Goal: Find specific page/section: Find specific page/section

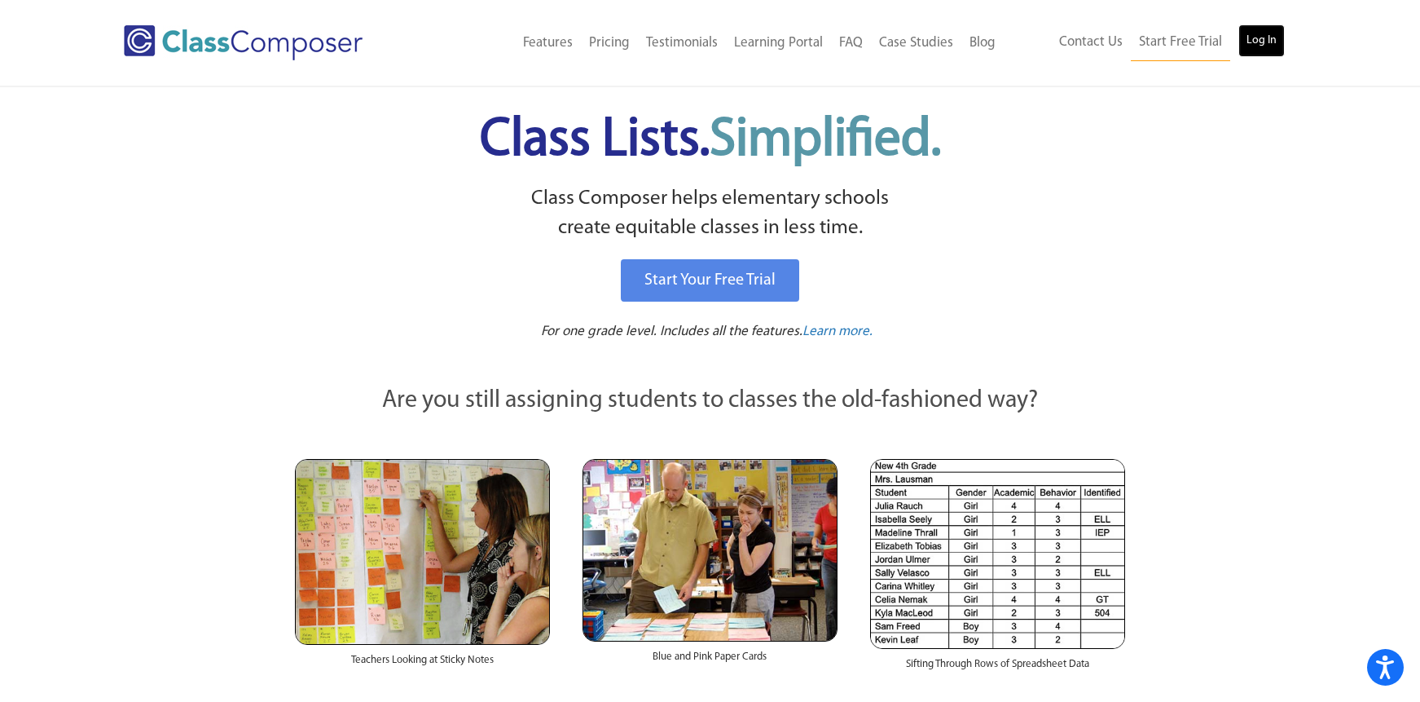
click at [1251, 42] on link "Log In" at bounding box center [1261, 40] width 46 height 33
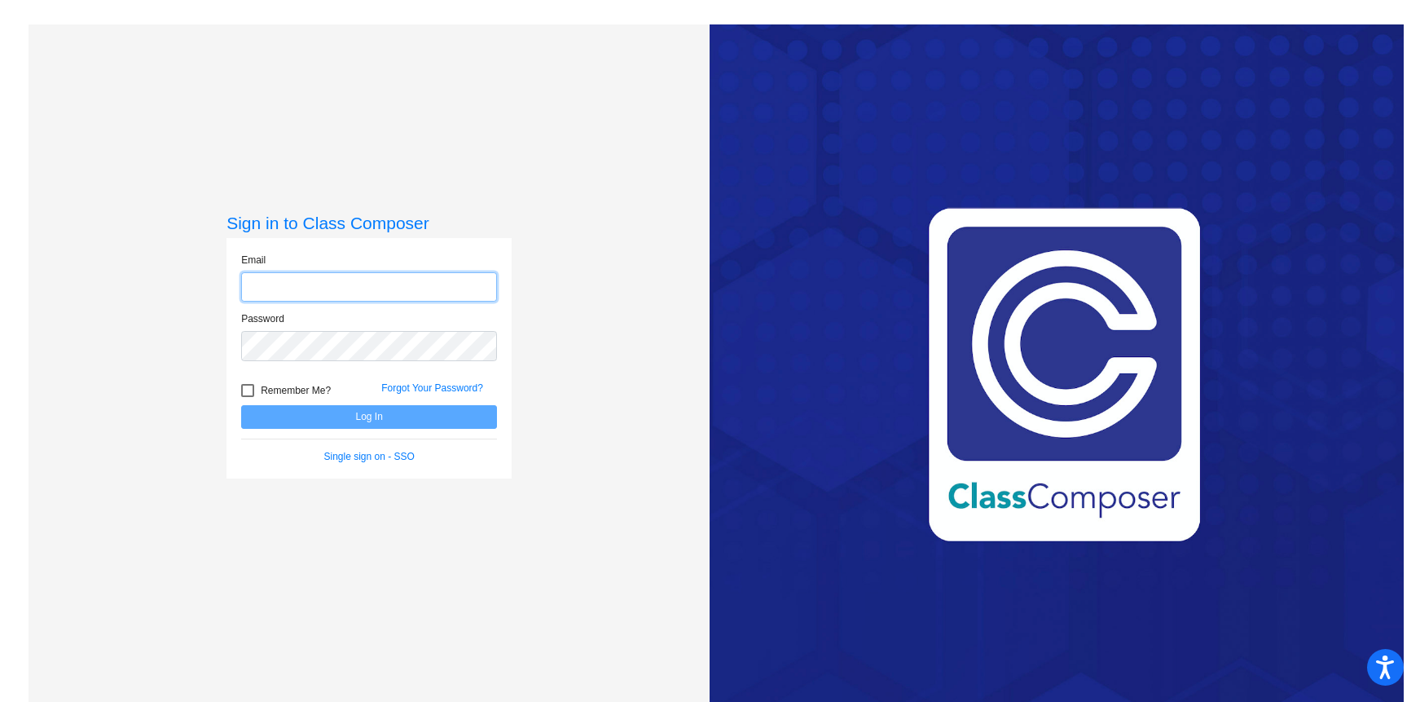
type input "[PERSON_NAME][EMAIL_ADDRESS][DOMAIN_NAME]"
click at [400, 416] on button "Log In" at bounding box center [369, 417] width 256 height 24
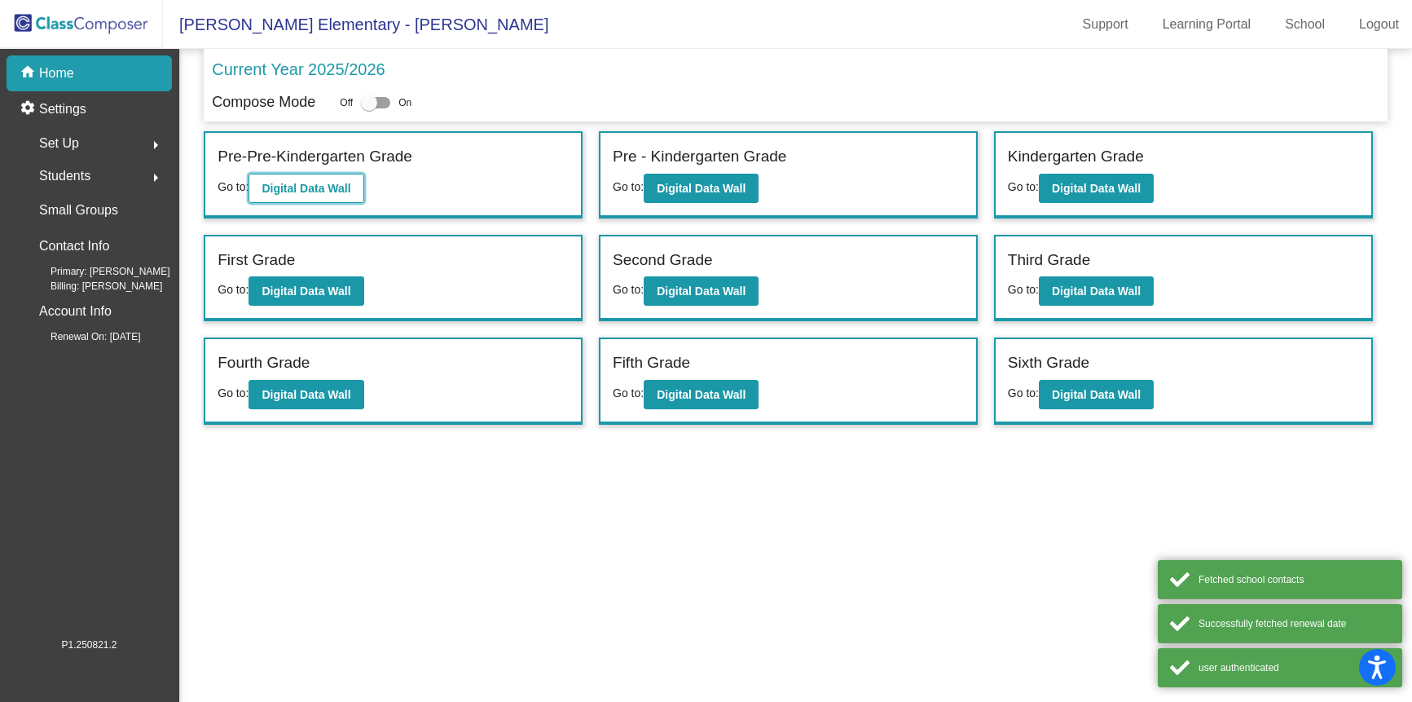
click at [346, 186] on b "Digital Data Wall" at bounding box center [306, 188] width 89 height 13
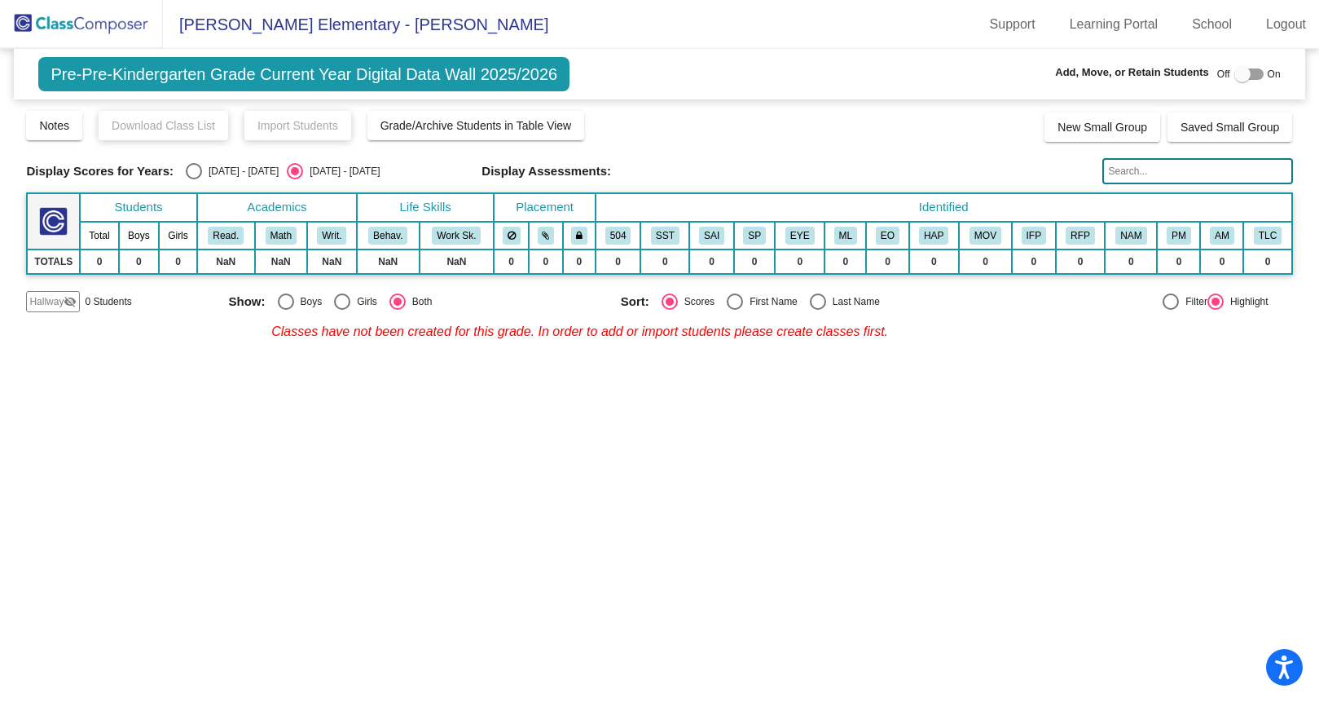
click at [125, 33] on img at bounding box center [81, 24] width 163 height 48
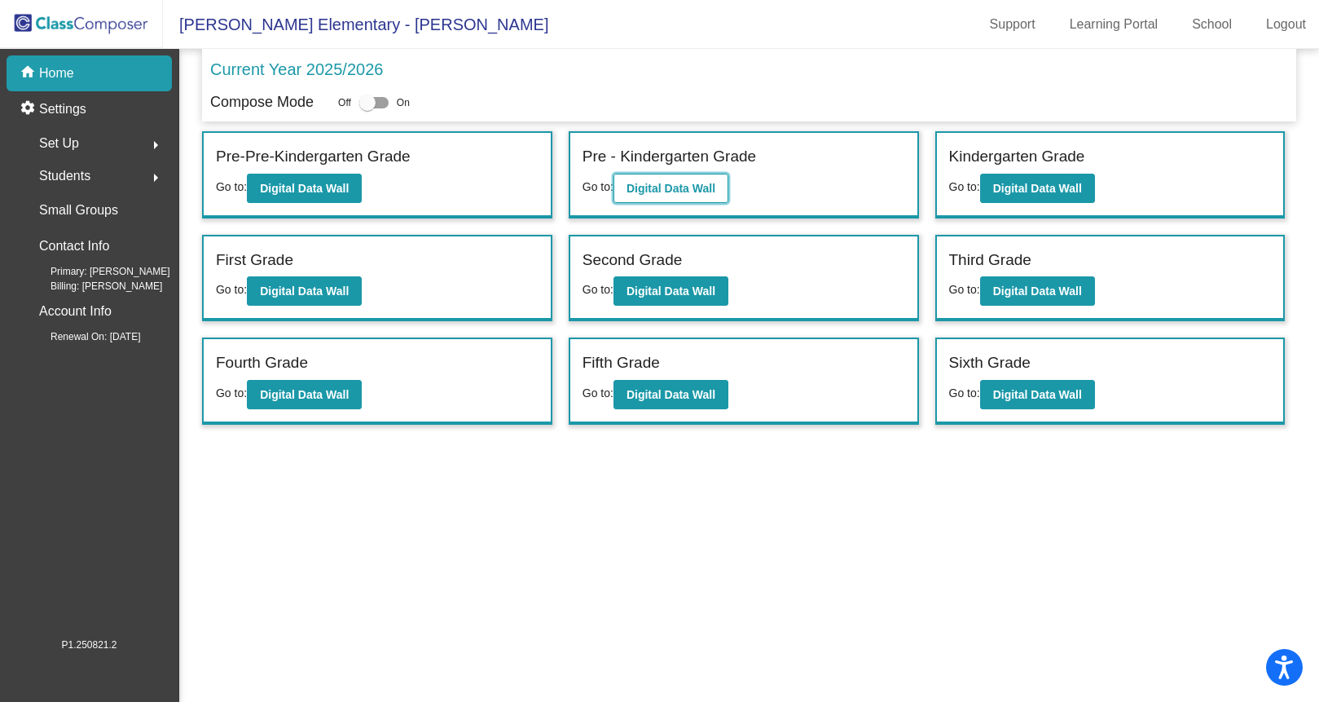
click at [666, 189] on b "Digital Data Wall" at bounding box center [671, 188] width 89 height 13
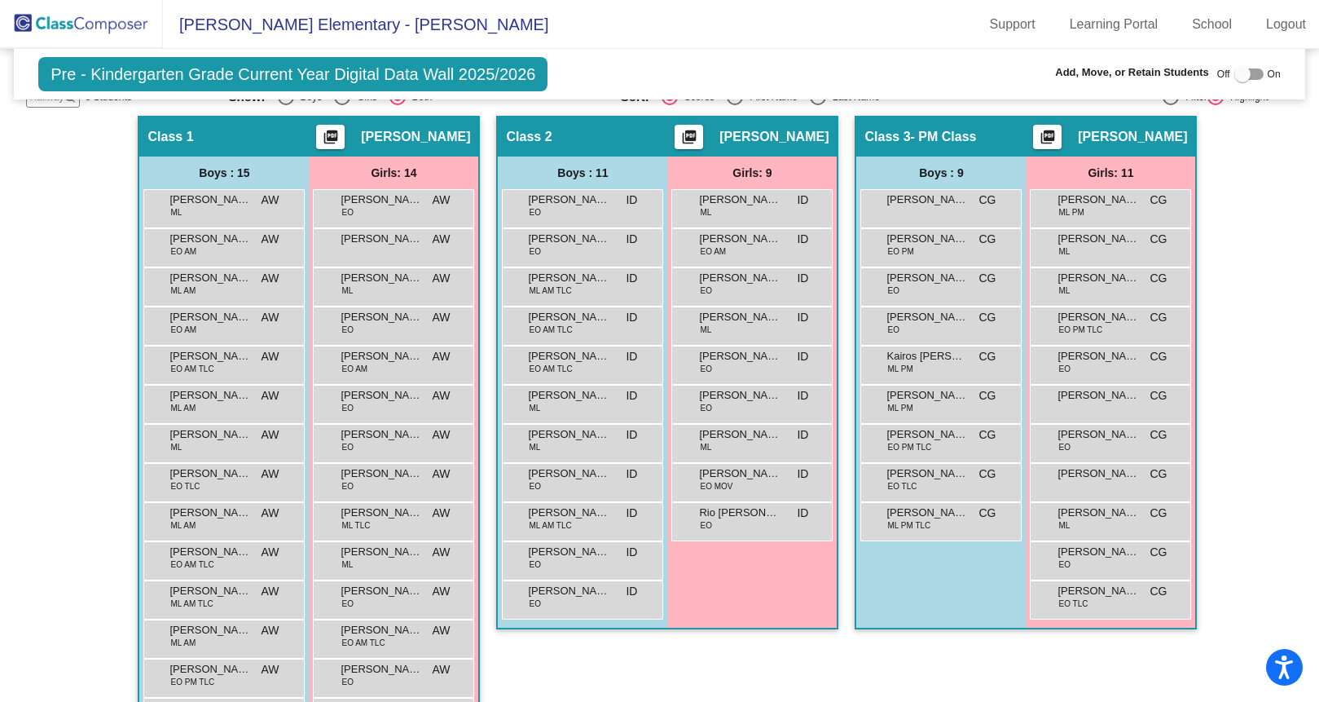
scroll to position [279, 0]
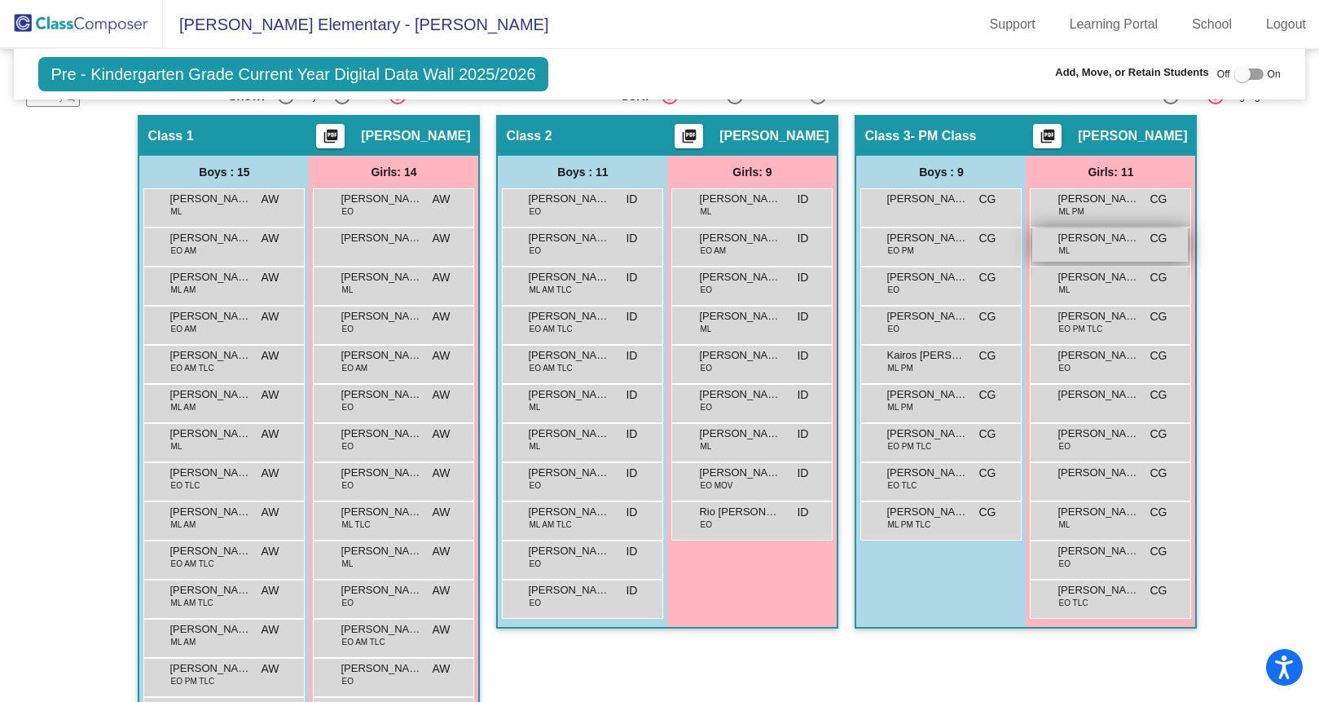
click at [1084, 249] on div "Cristaly Fuentes Bravo ML CG lock do_not_disturb_alt" at bounding box center [1110, 244] width 156 height 33
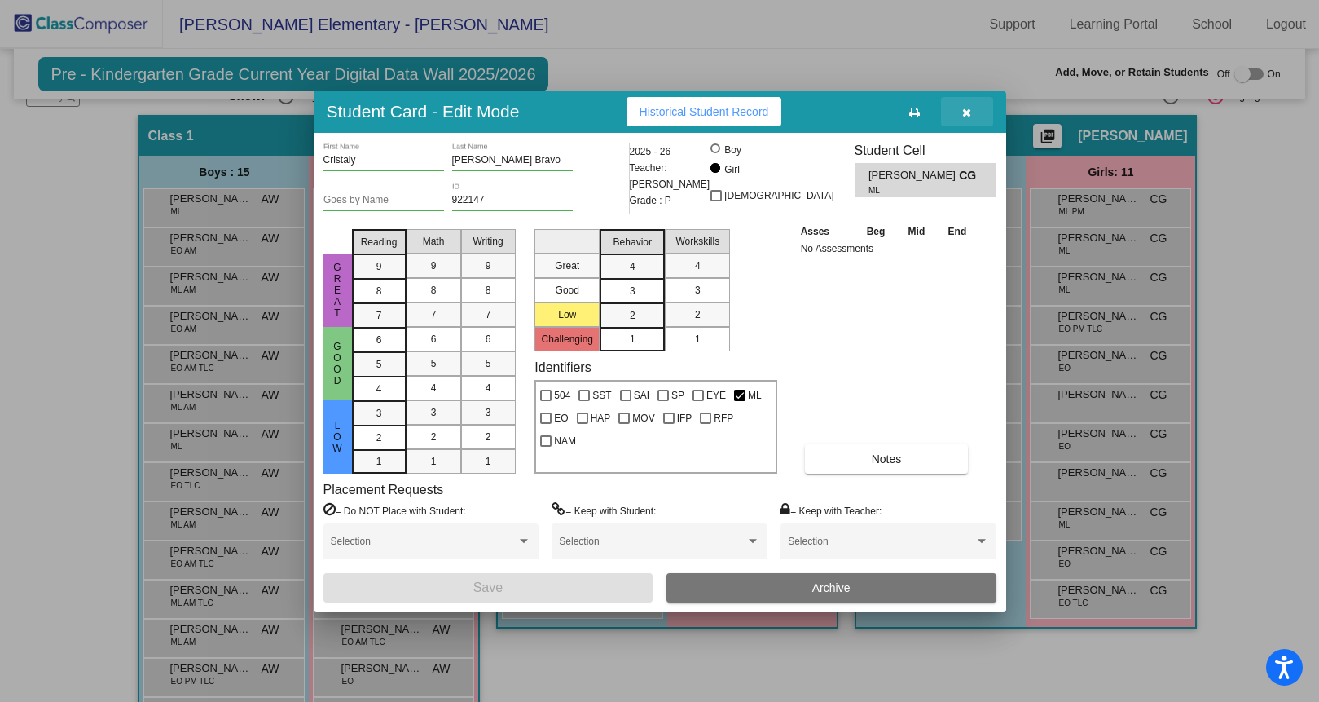
click at [967, 113] on icon "button" at bounding box center [966, 112] width 9 height 11
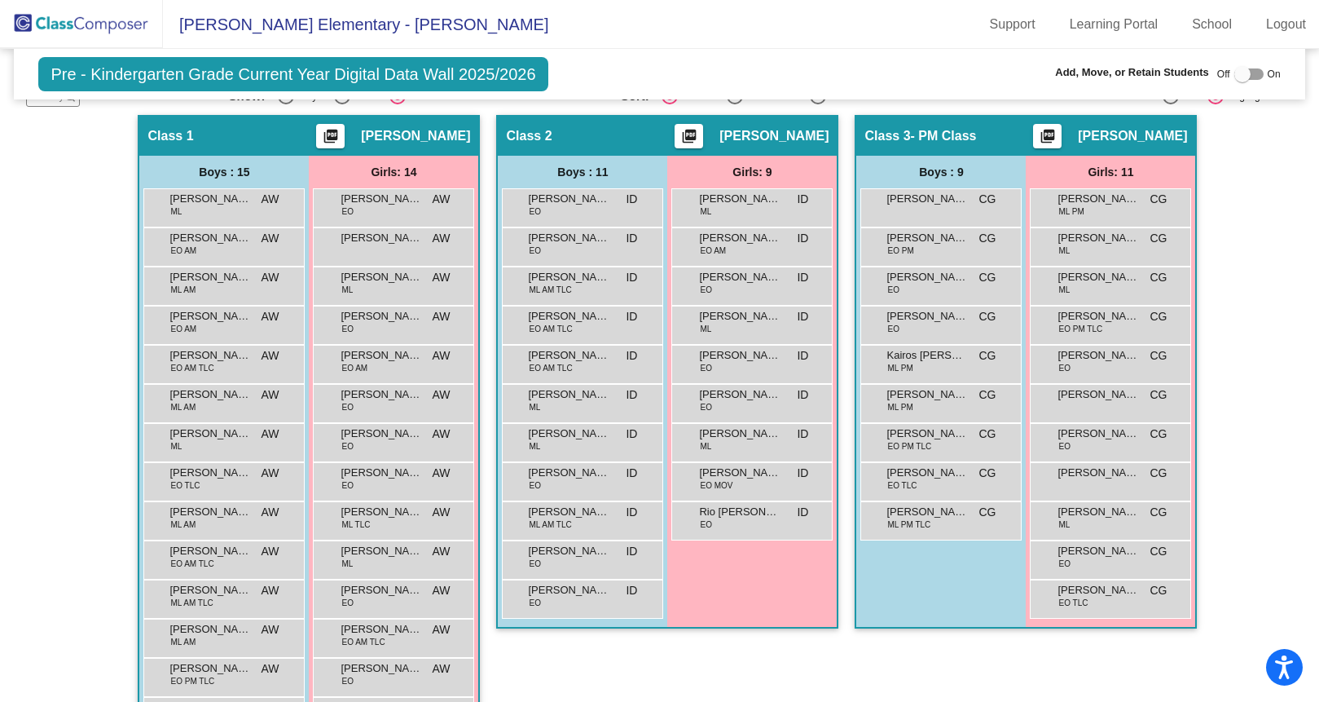
click at [24, 24] on img at bounding box center [81, 24] width 163 height 48
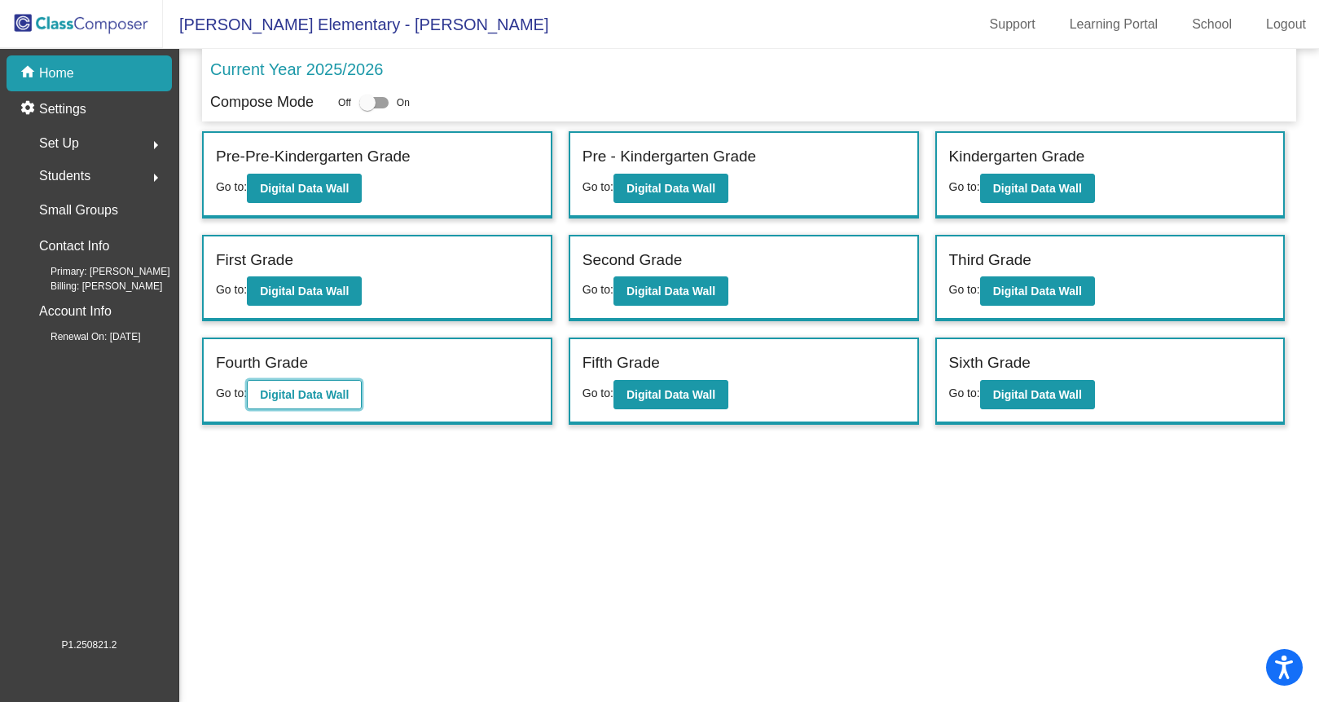
click at [345, 392] on b "Digital Data Wall" at bounding box center [304, 394] width 89 height 13
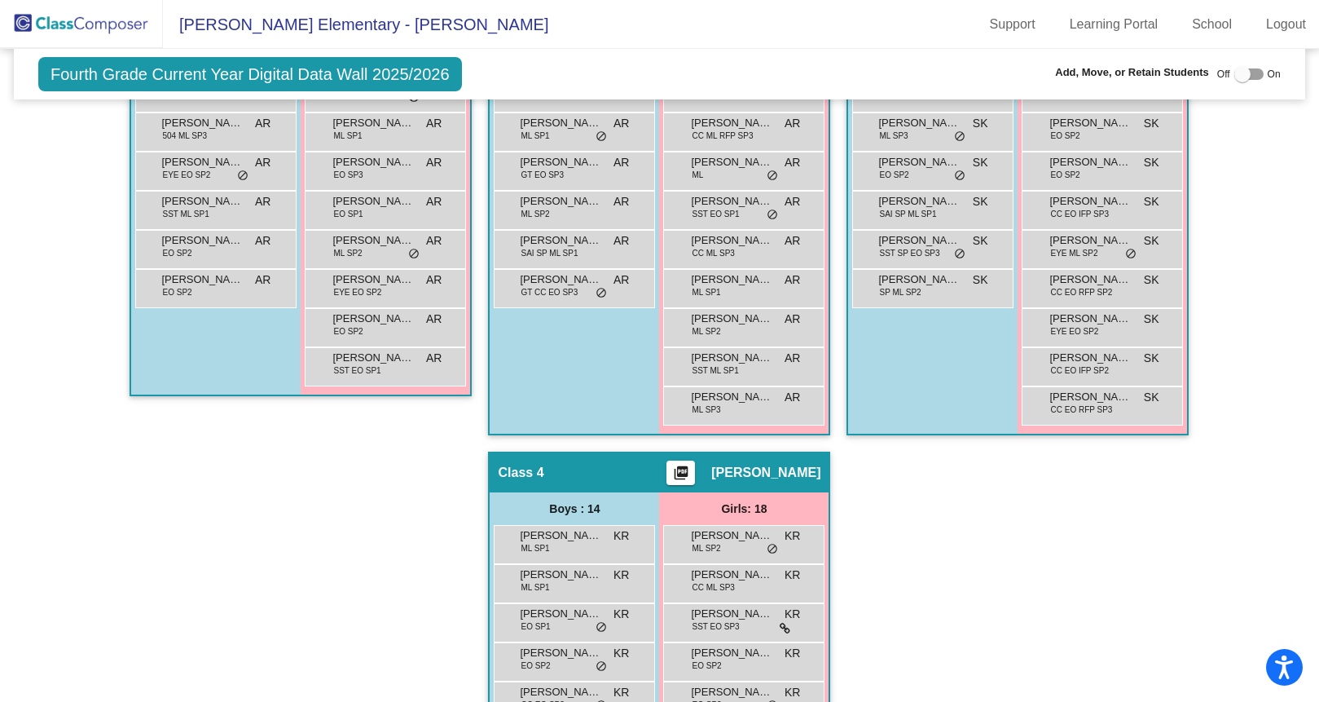
scroll to position [813, 0]
